Goal: Task Accomplishment & Management: Manage account settings

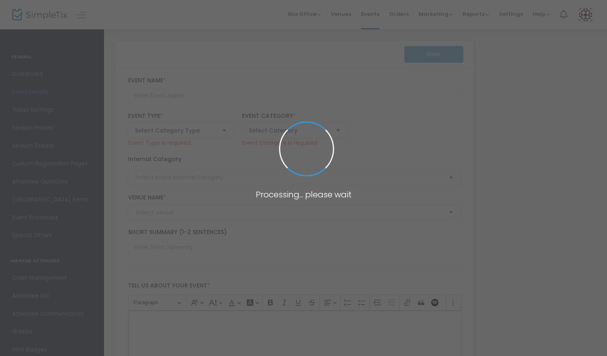
type input "Summer Frights With TOTDE"
type textarea "Join us for the hottest [DATE] party of 2025! Turn On The Dark Entertainment pr…"
checkbox input "true"
type input "6.000 %"
type input "Buy Tickets"
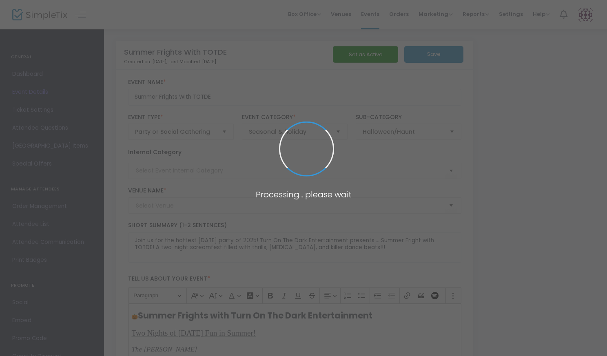
type input "The Lyric"
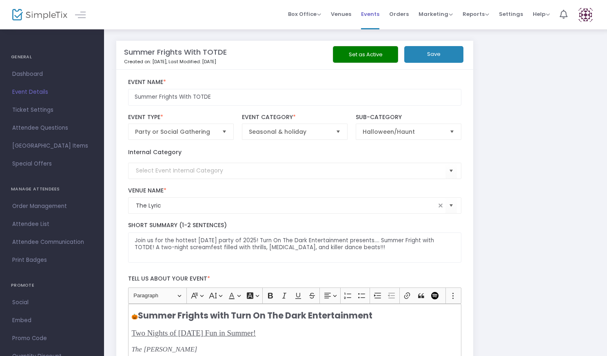
click at [374, 16] on span "Events" at bounding box center [370, 14] width 18 height 21
